Goal: Transaction & Acquisition: Book appointment/travel/reservation

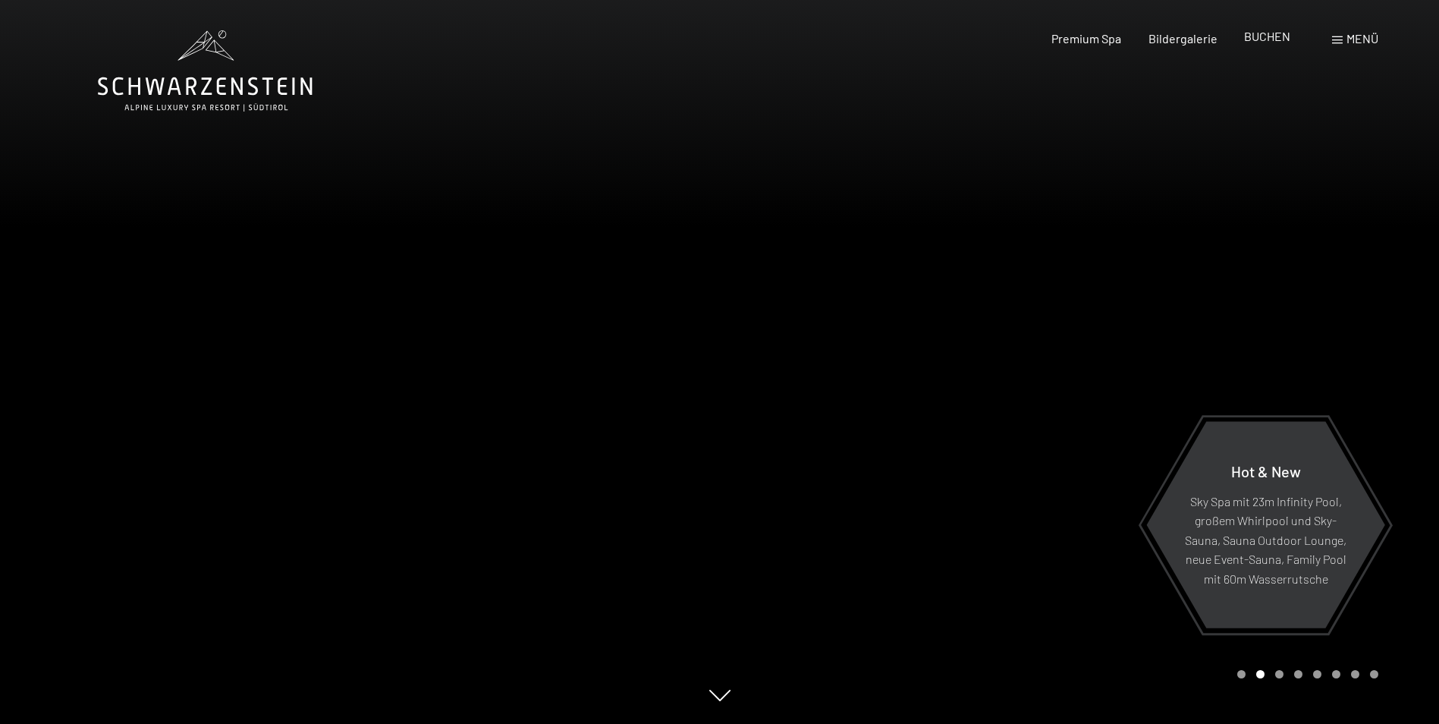
click at [1263, 40] on span "BUCHEN" at bounding box center [1267, 36] width 46 height 14
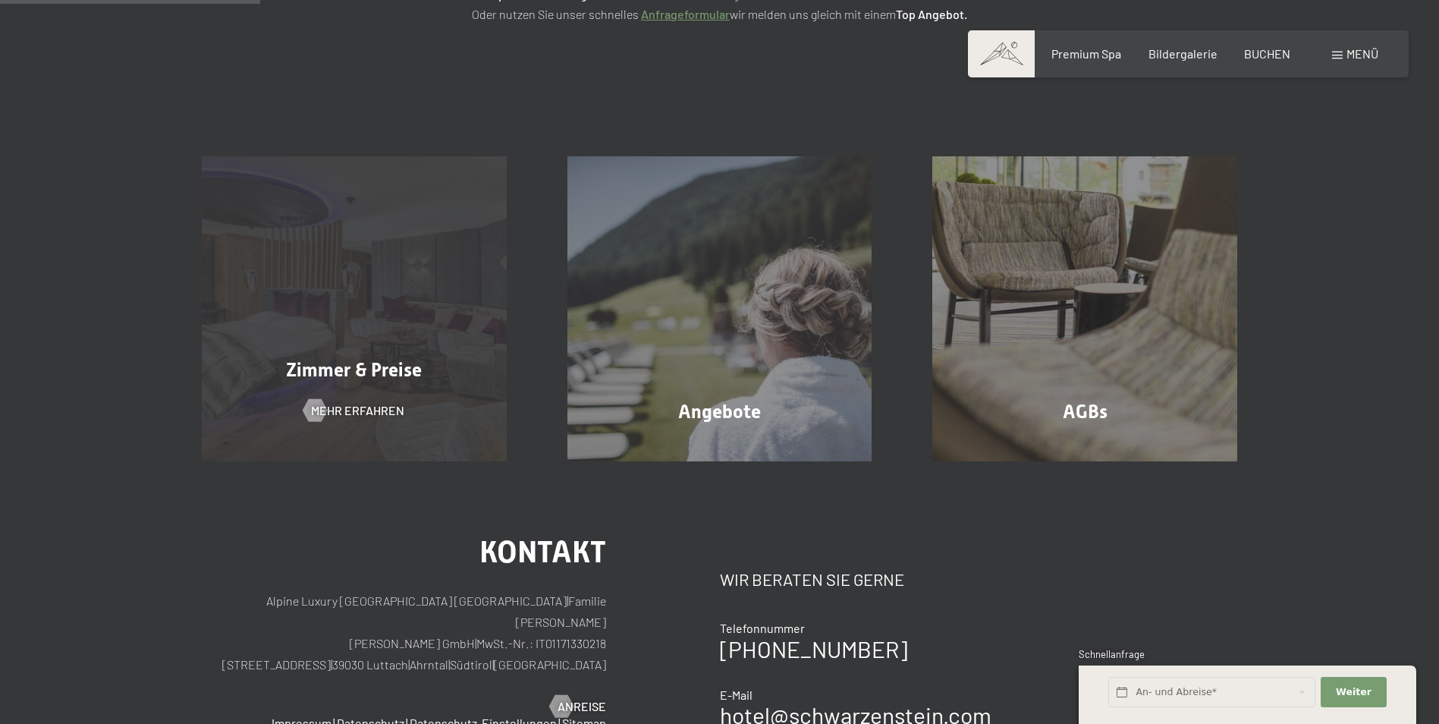
scroll to position [303, 0]
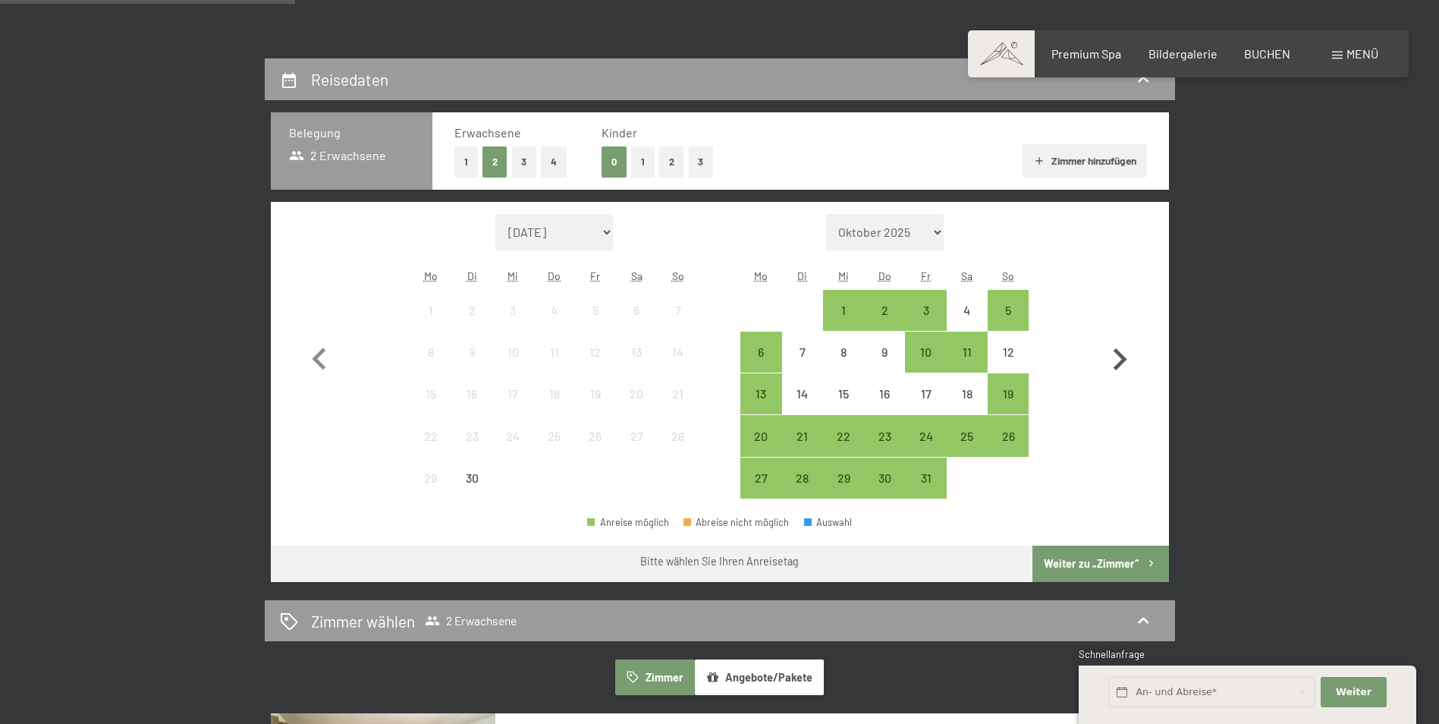
click at [1114, 354] on icon "button" at bounding box center [1119, 359] width 44 height 44
select select "2025-10-01"
select select "2025-11-01"
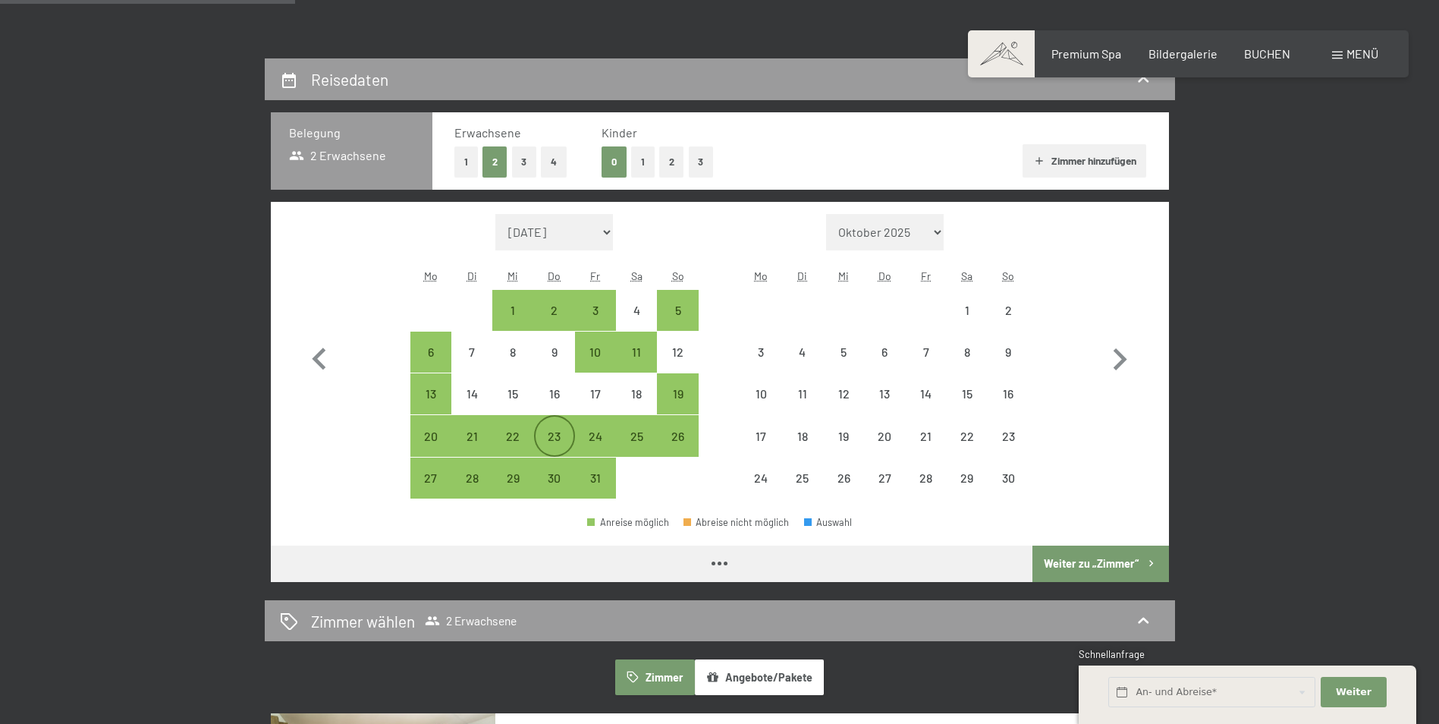
select select "2025-10-01"
select select "2025-11-01"
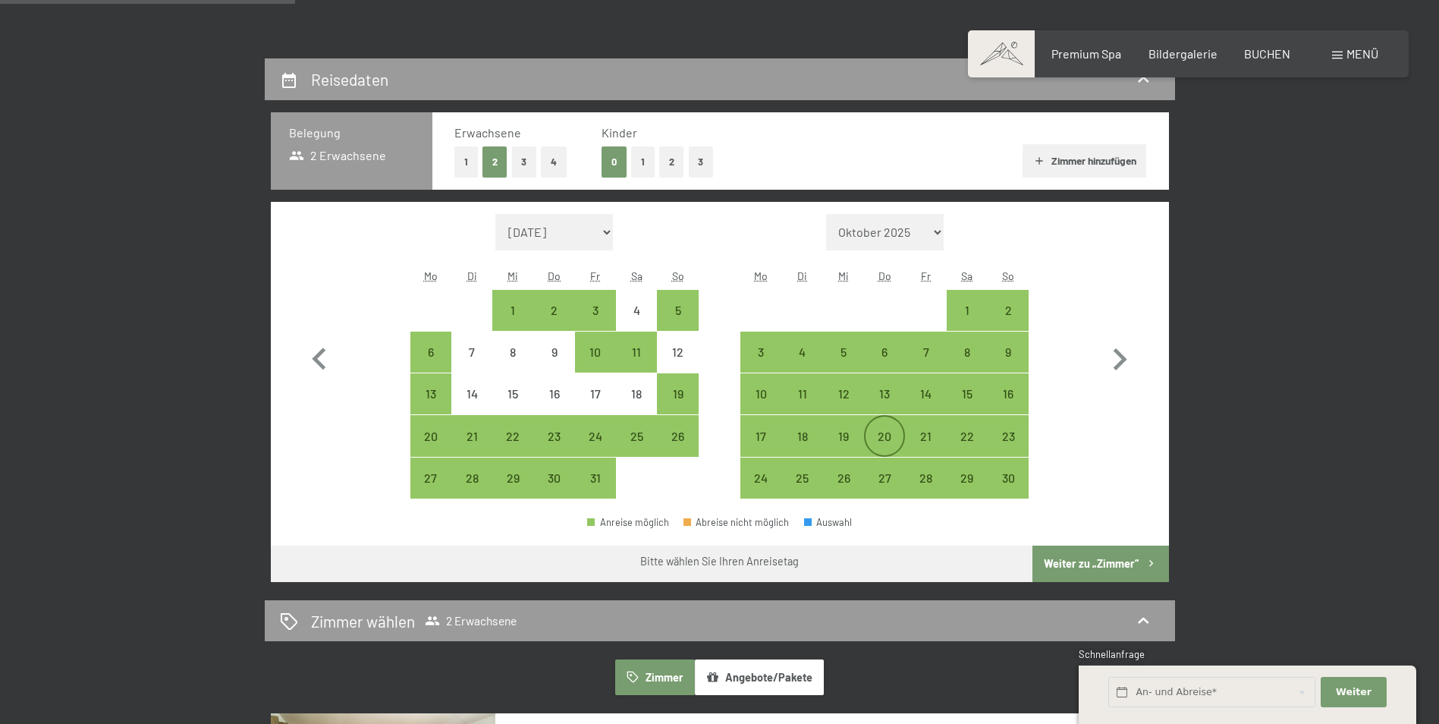
click at [878, 443] on div "20" at bounding box center [884, 449] width 38 height 38
select select "2025-10-01"
select select "2025-11-01"
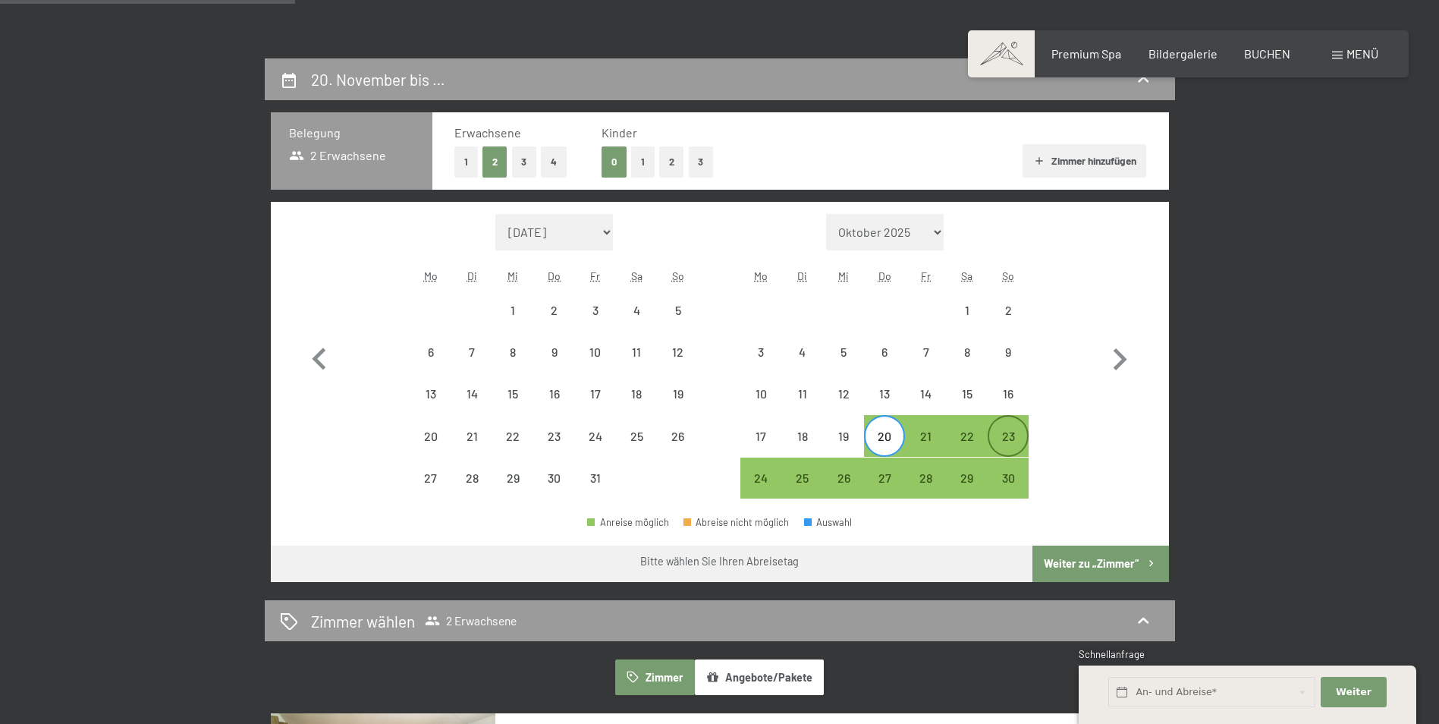
click at [1014, 440] on div "23" at bounding box center [1008, 449] width 38 height 38
select select "2025-10-01"
select select "2025-11-01"
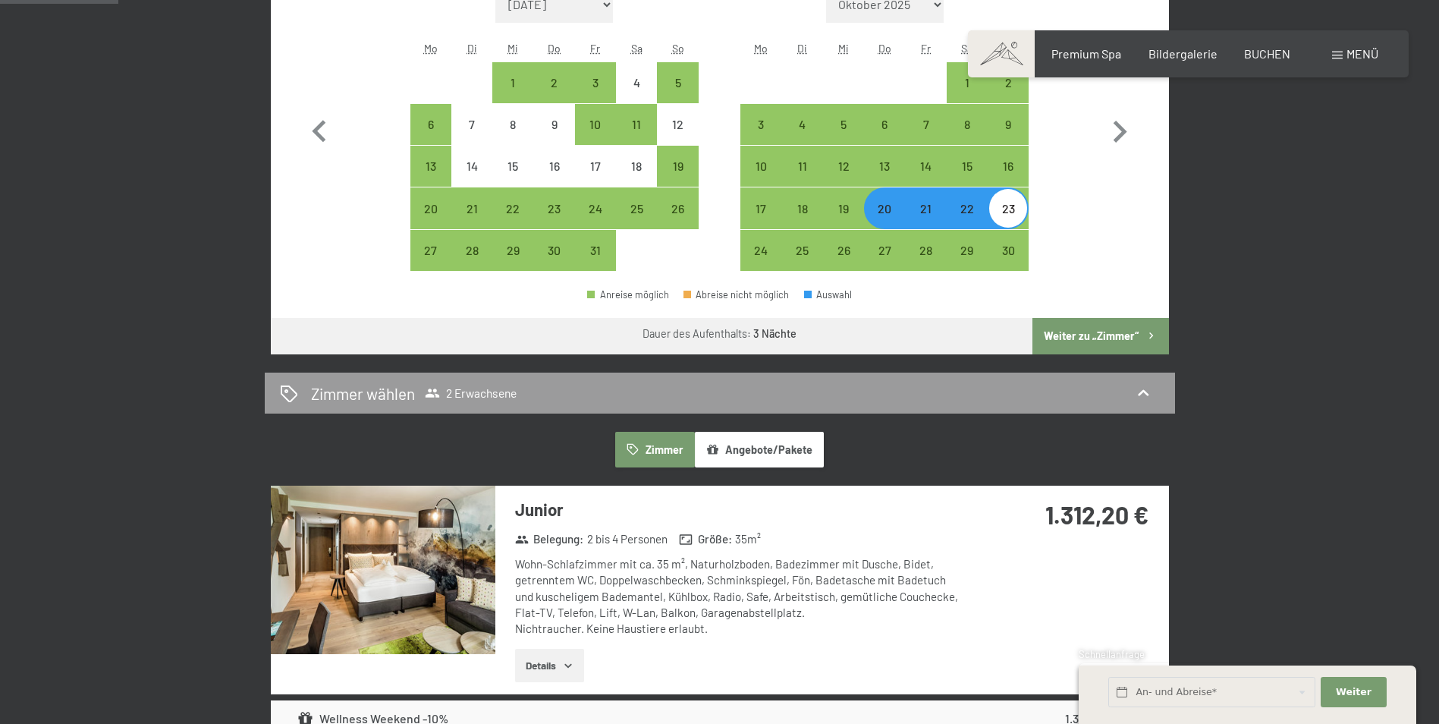
click at [1103, 324] on button "Weiter zu „Zimmer“" at bounding box center [1100, 336] width 136 height 36
select select "2025-10-01"
select select "2025-11-01"
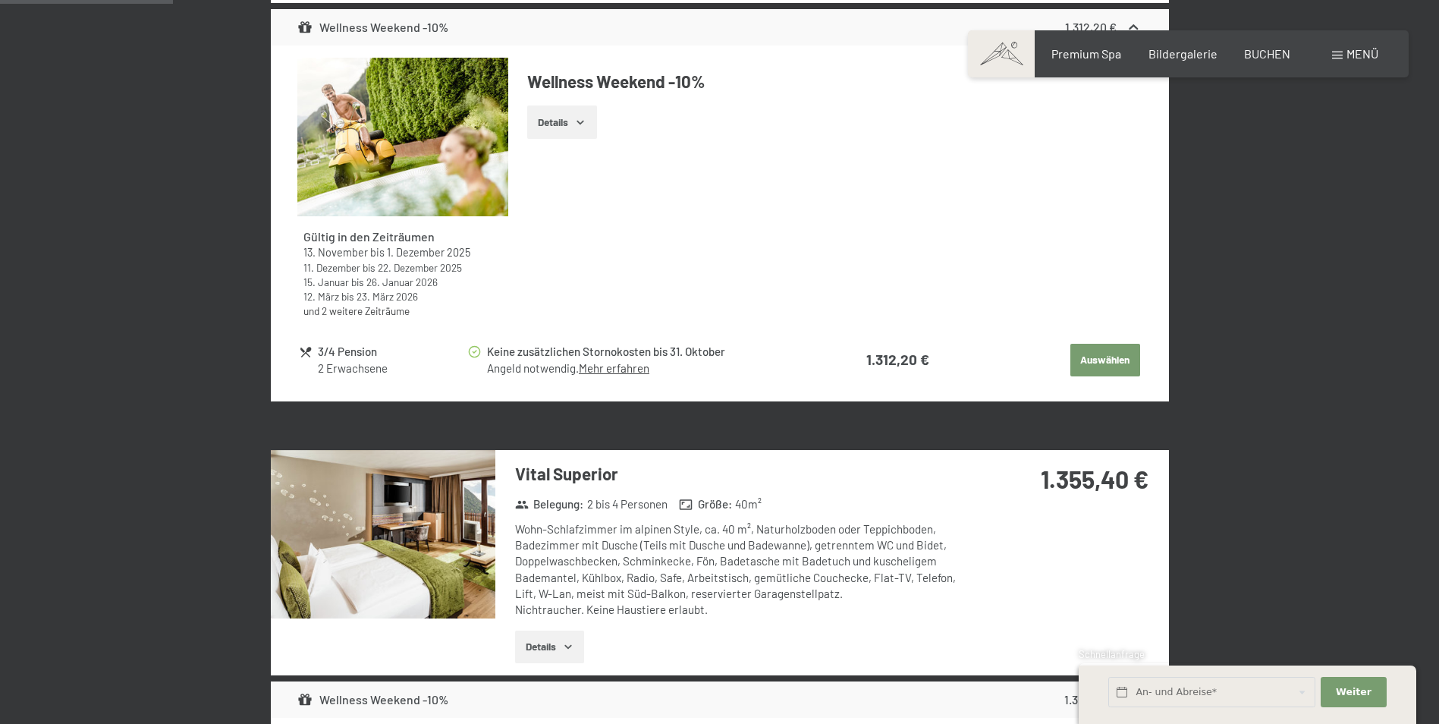
scroll to position [741, 0]
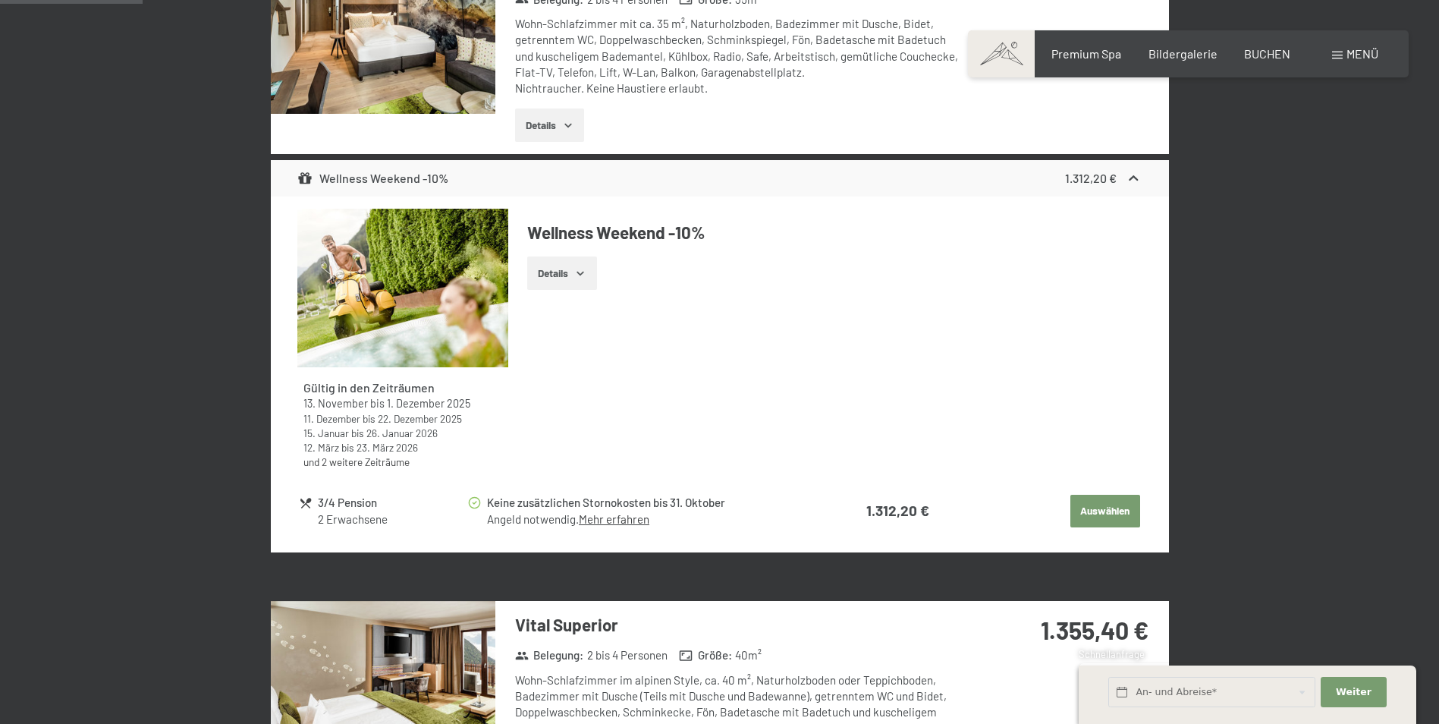
click at [1094, 513] on button "Auswählen" at bounding box center [1105, 510] width 70 height 33
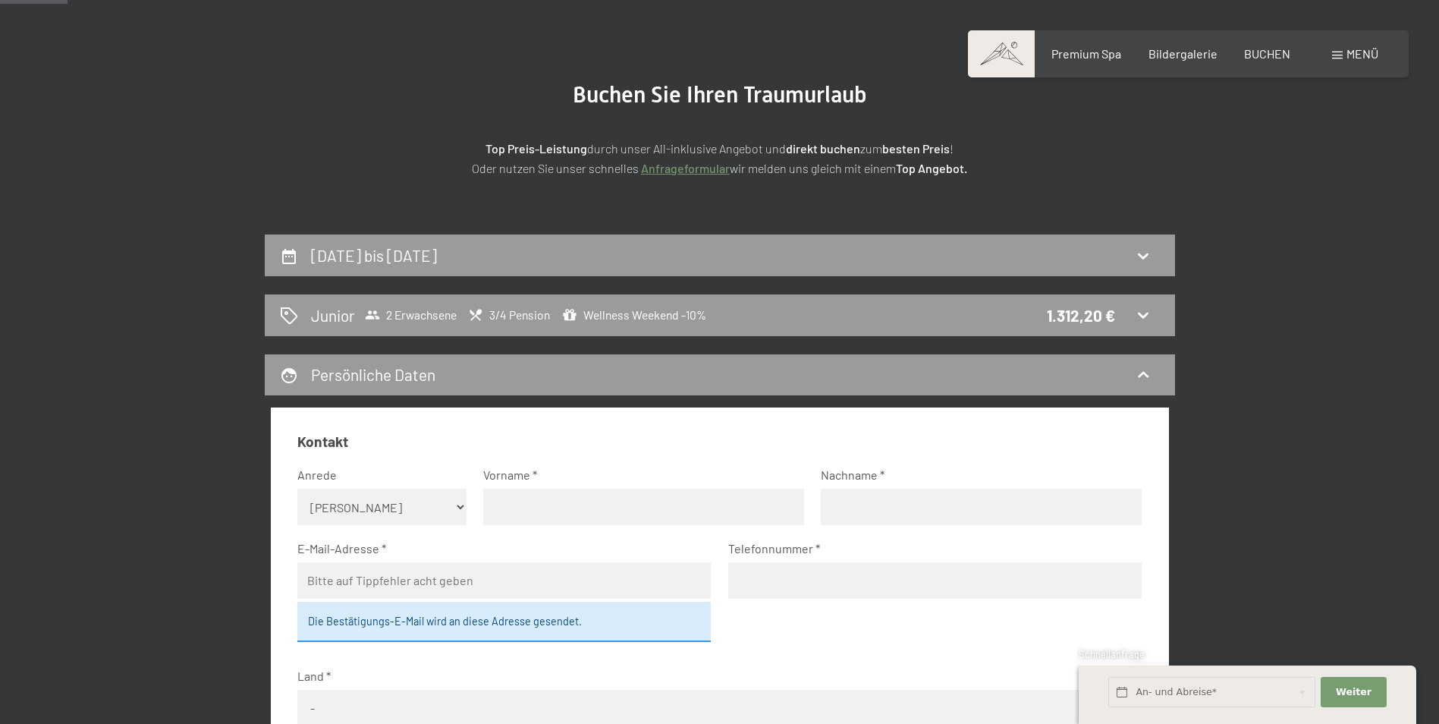
scroll to position [152, 0]
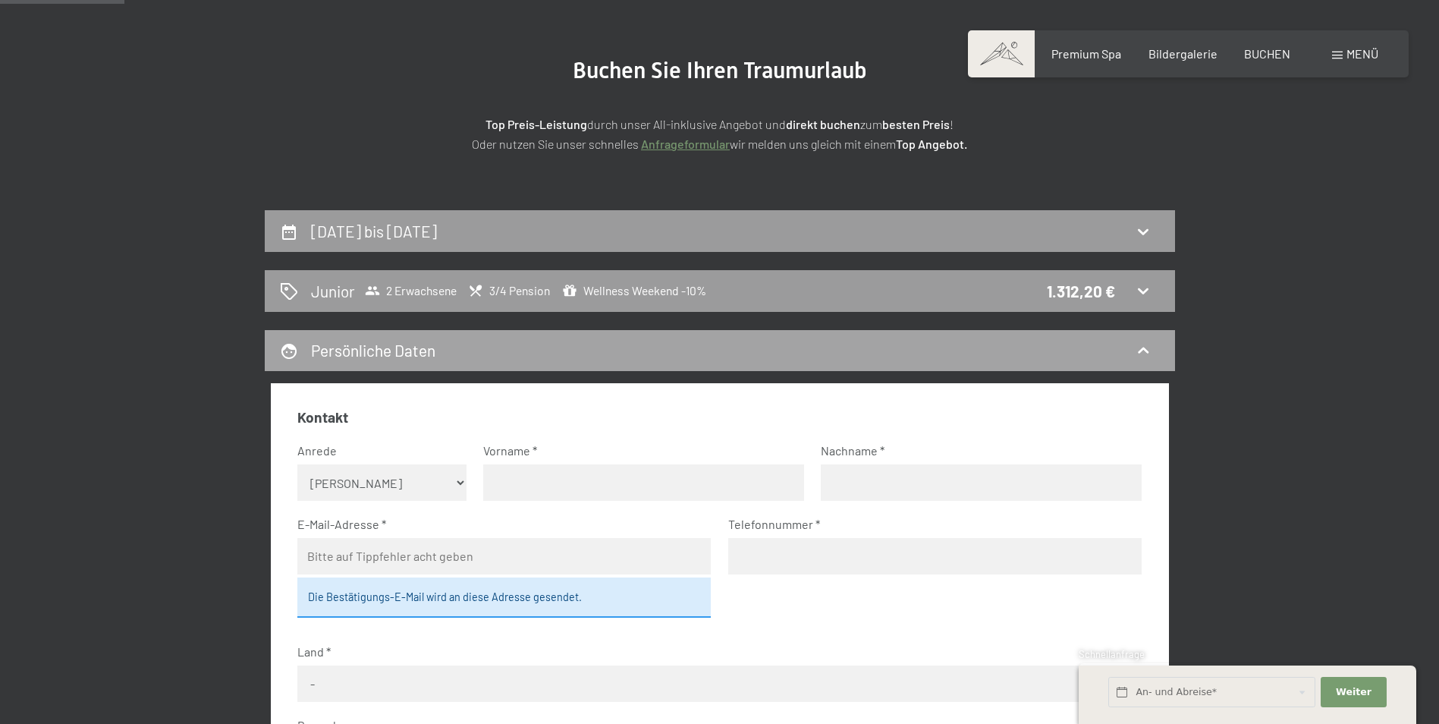
click at [1139, 354] on icon at bounding box center [1143, 350] width 18 height 18
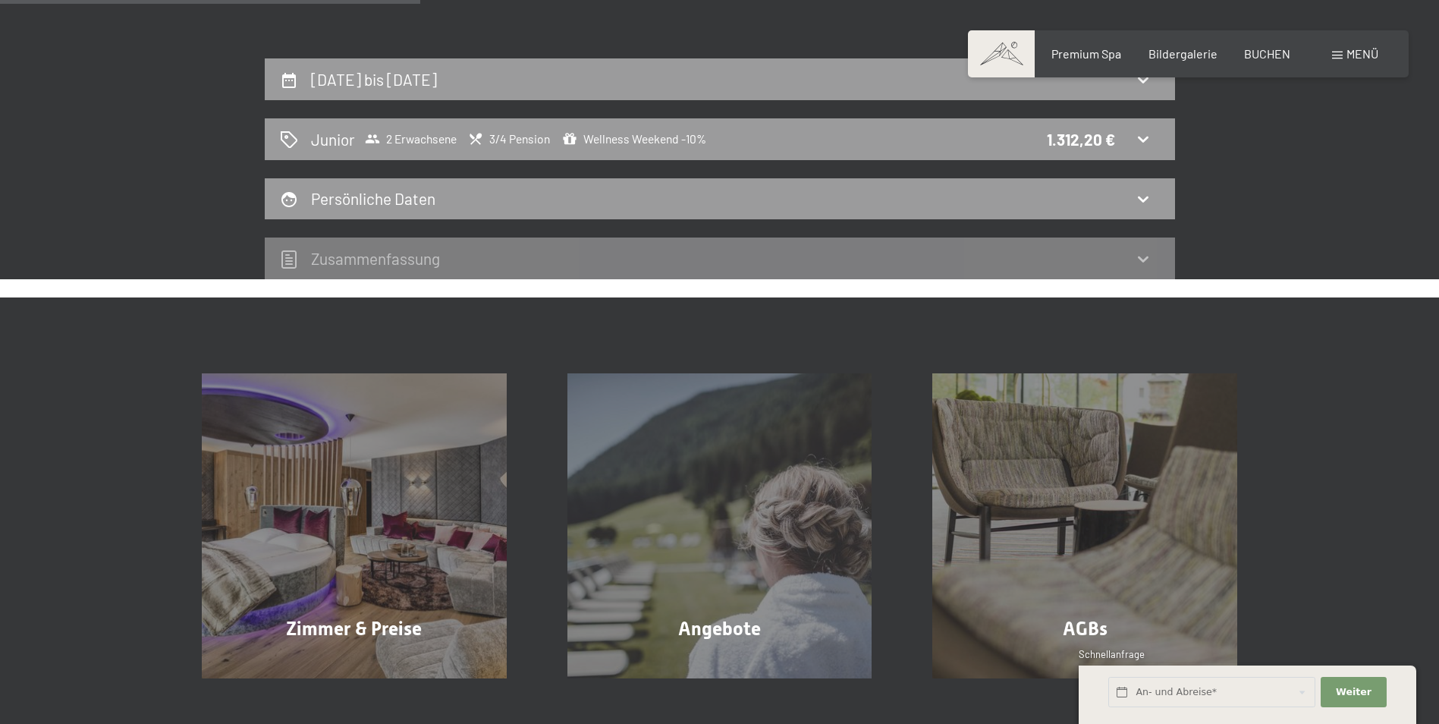
scroll to position [0, 0]
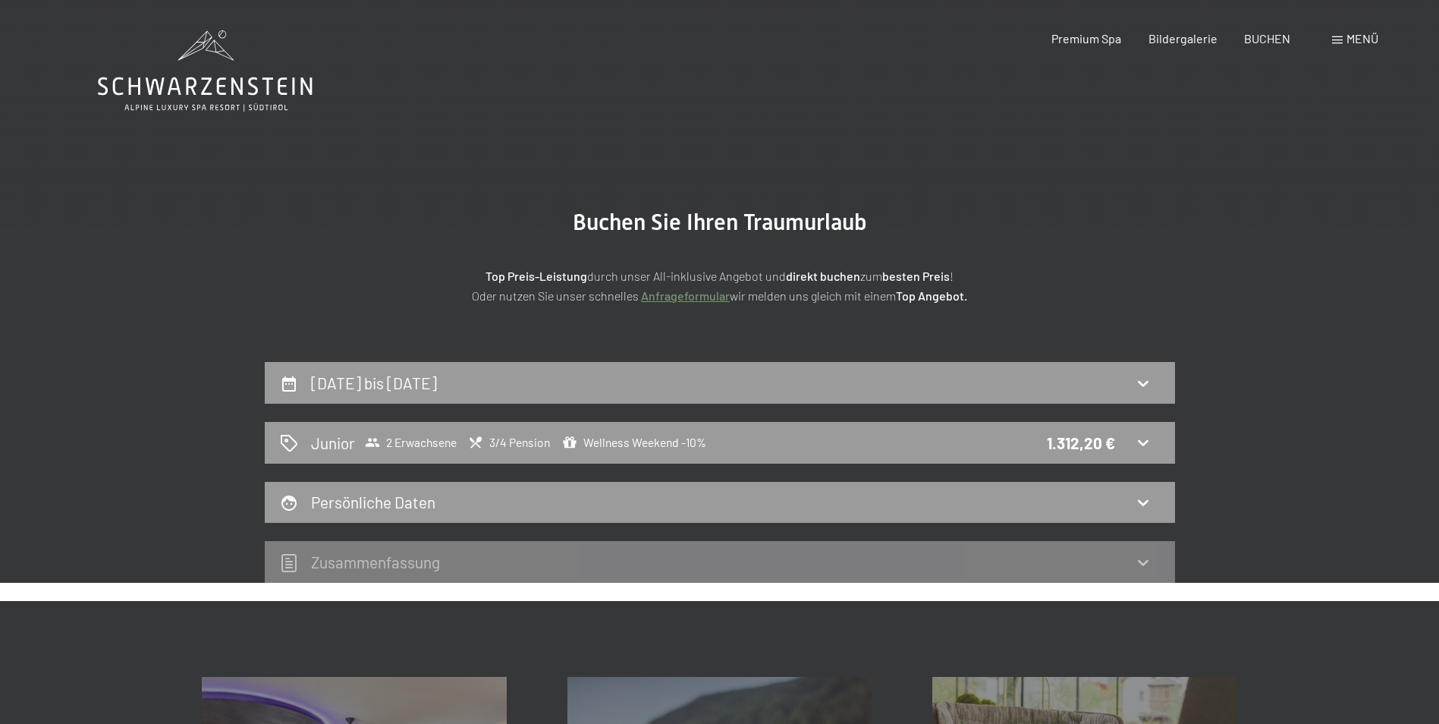
click at [201, 91] on icon at bounding box center [205, 70] width 215 height 81
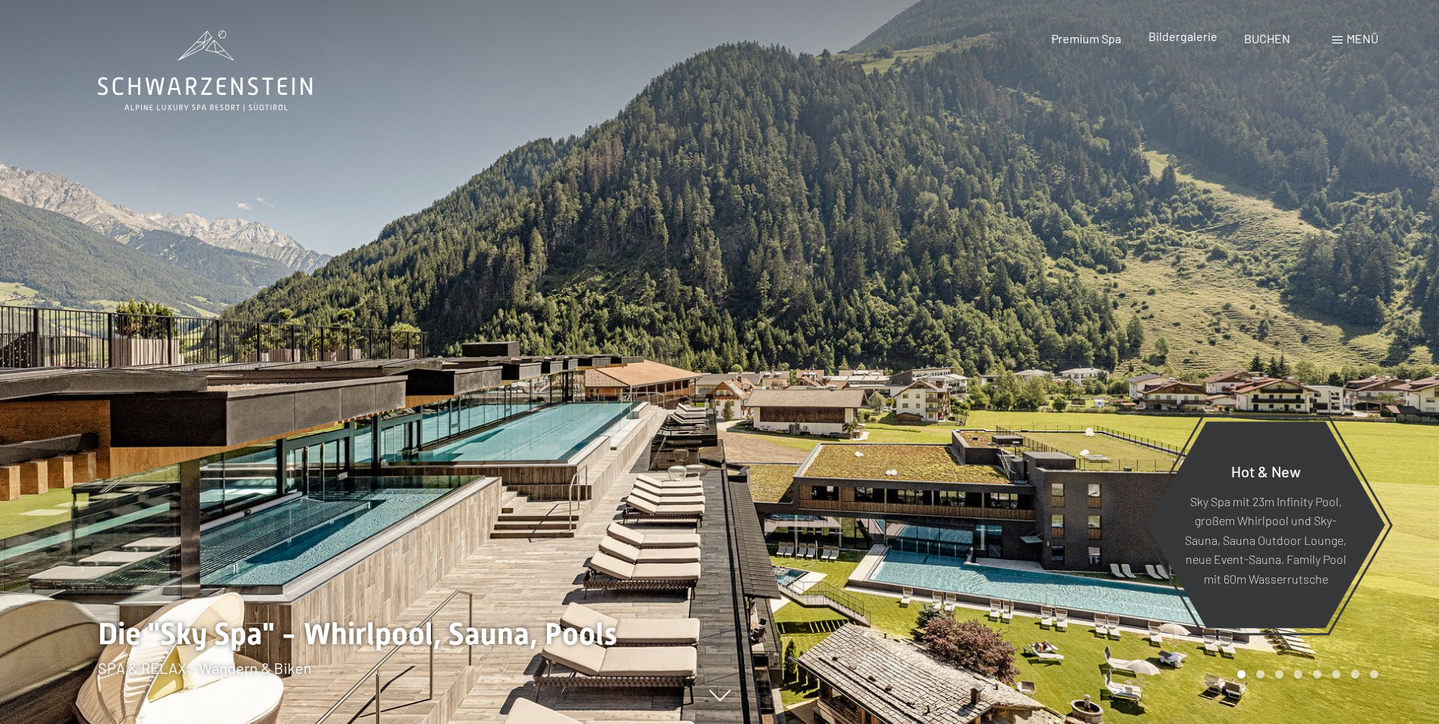
click at [1193, 40] on span "Bildergalerie" at bounding box center [1182, 36] width 69 height 14
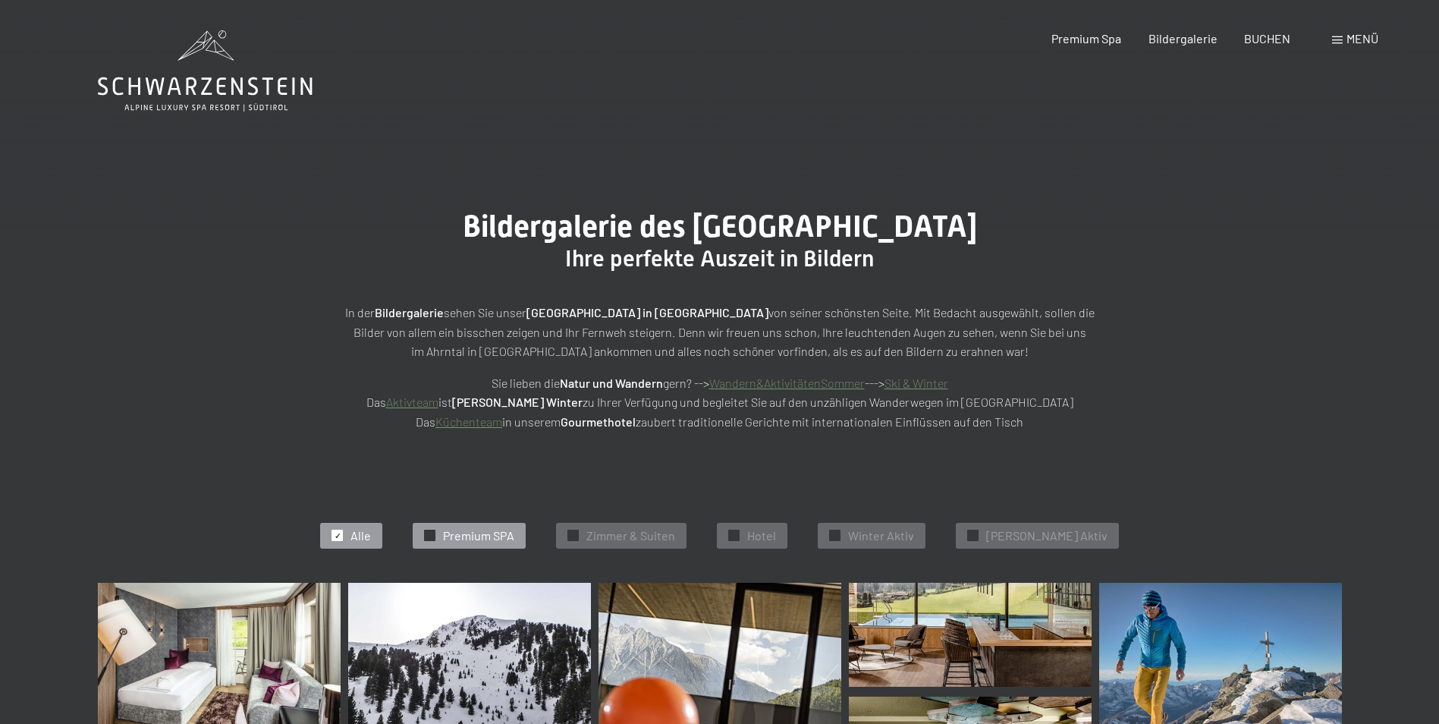
click at [514, 539] on span "Premium SPA" at bounding box center [478, 535] width 71 height 17
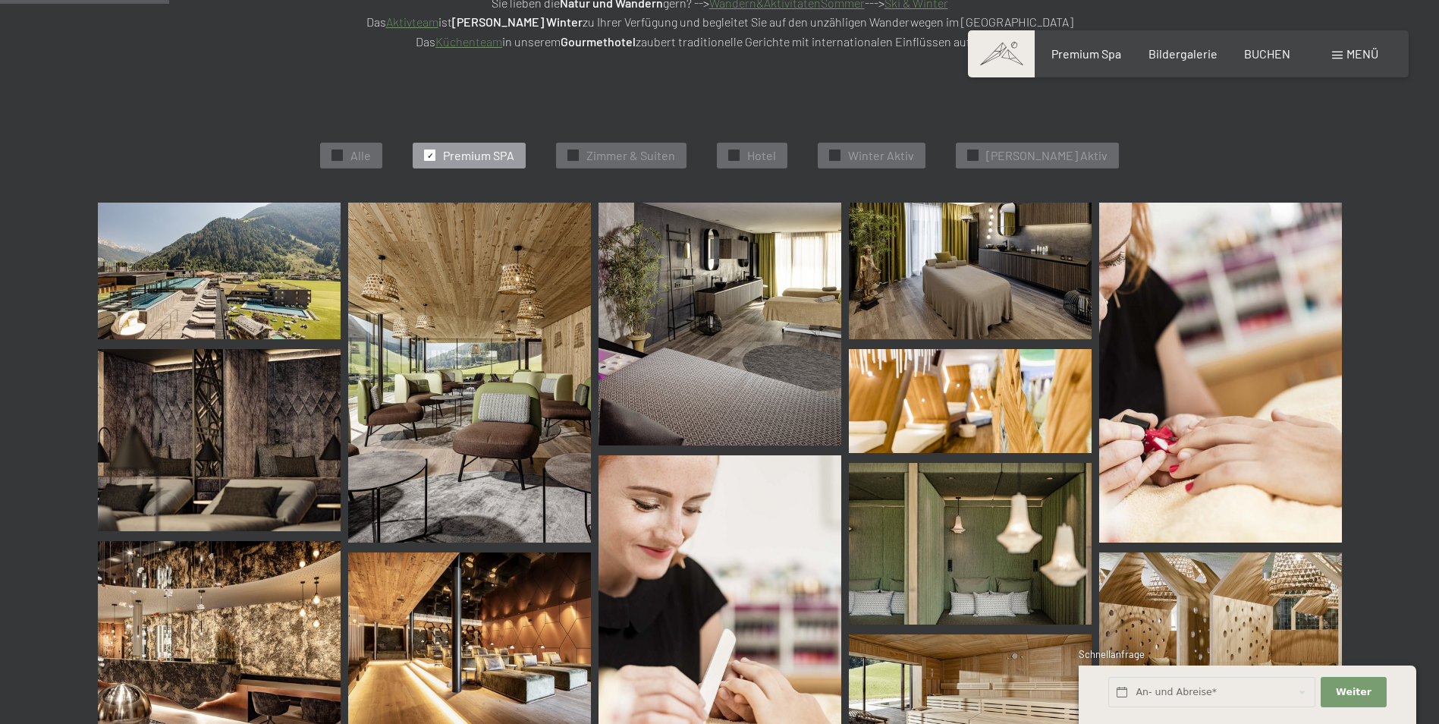
scroll to position [382, 0]
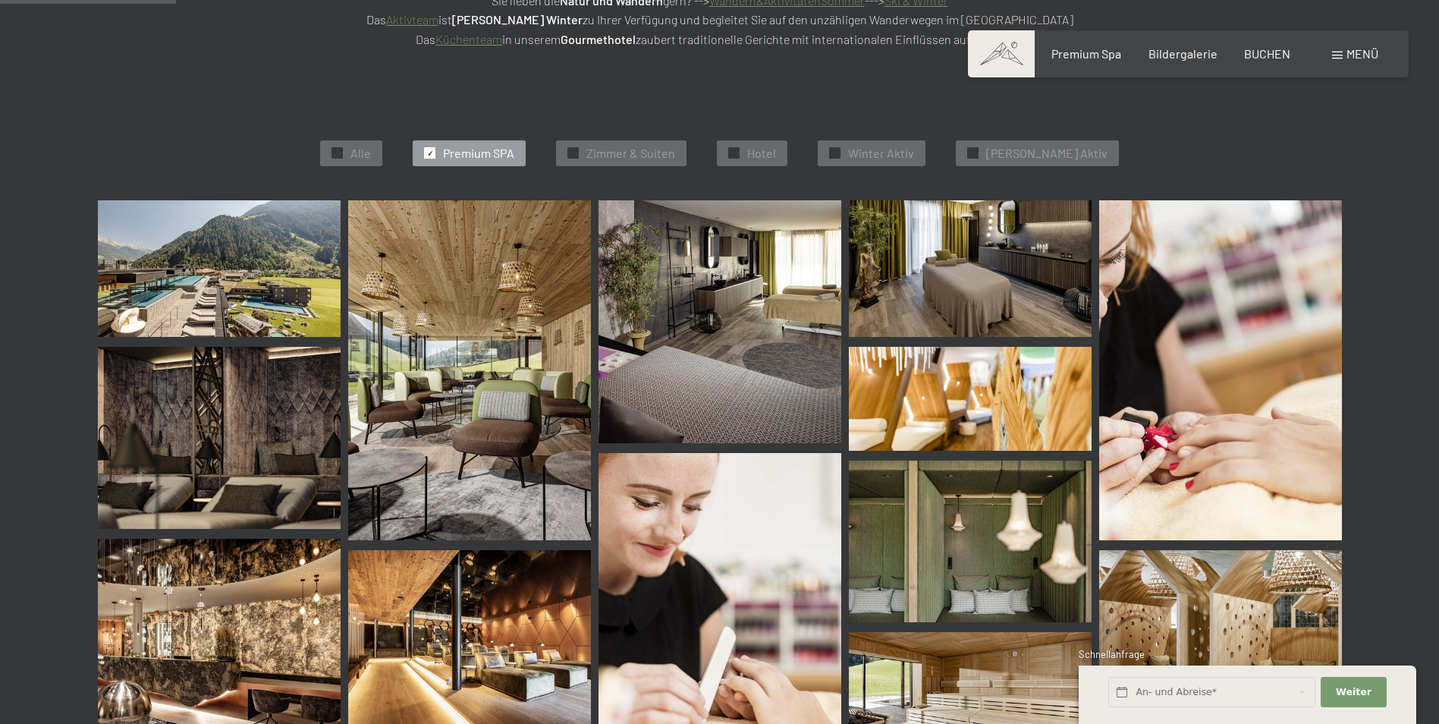
click at [296, 304] on img at bounding box center [219, 268] width 243 height 137
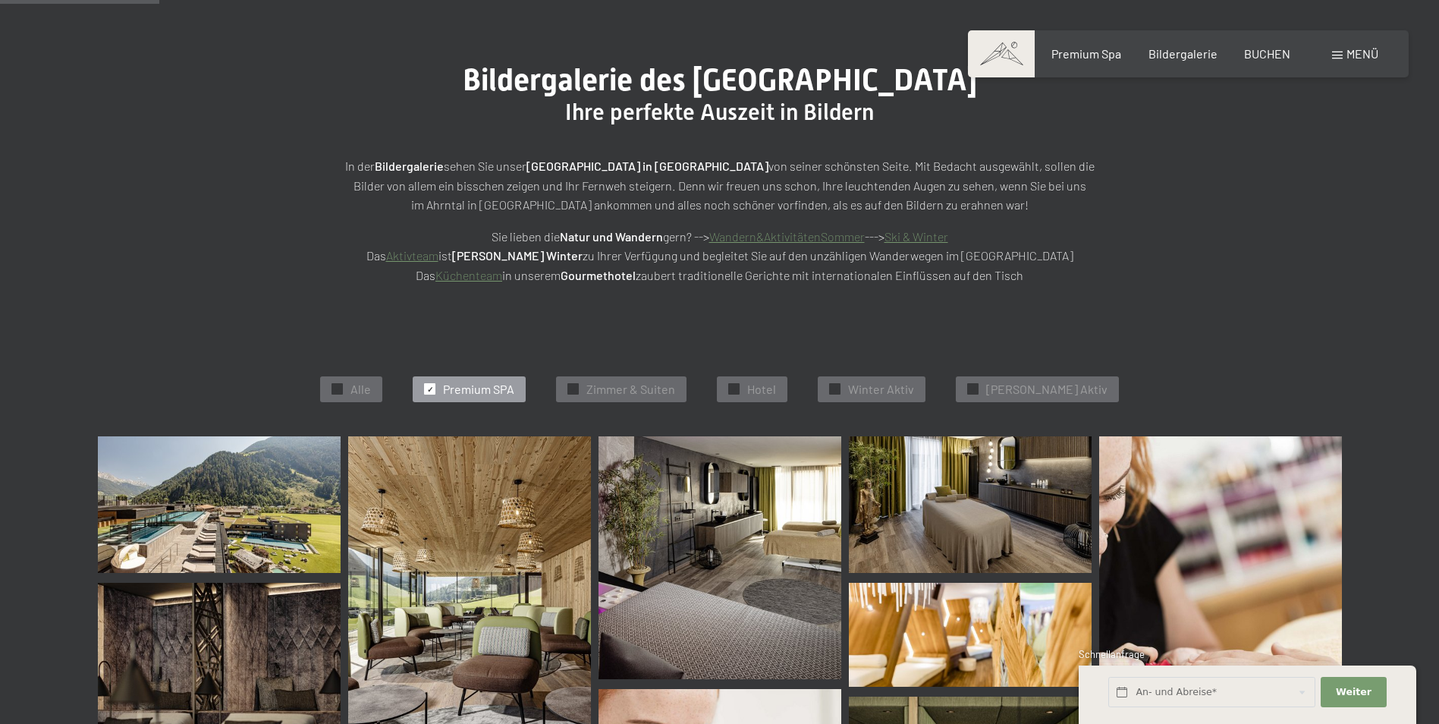
scroll to position [0, 0]
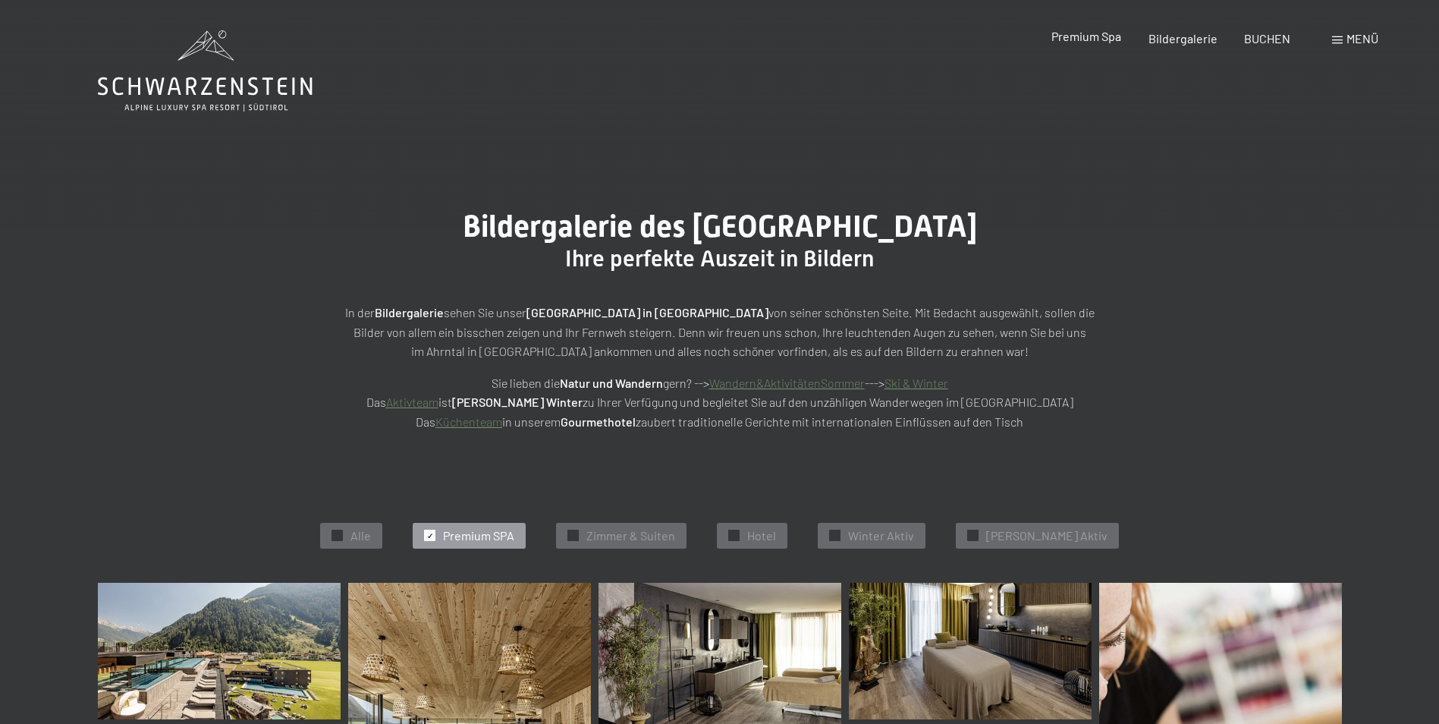
click at [1082, 40] on span "Premium Spa" at bounding box center [1086, 36] width 70 height 14
